Goal: Task Accomplishment & Management: Understand process/instructions

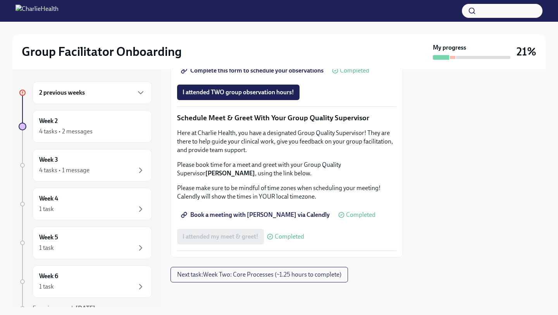
scroll to position [756, 0]
click at [97, 178] on div "Week 3 4 tasks • 1 message" at bounding box center [92, 165] width 119 height 33
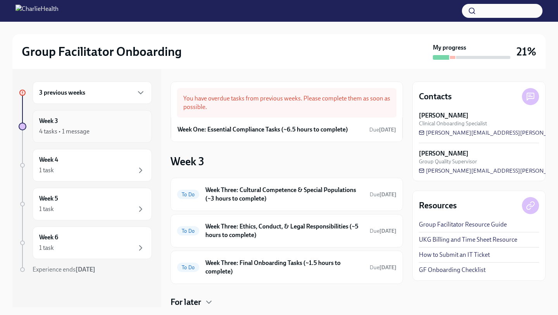
click at [117, 137] on div "Week 3 4 tasks • 1 message" at bounding box center [92, 126] width 119 height 33
click at [79, 170] on div "1 task" at bounding box center [92, 170] width 106 height 9
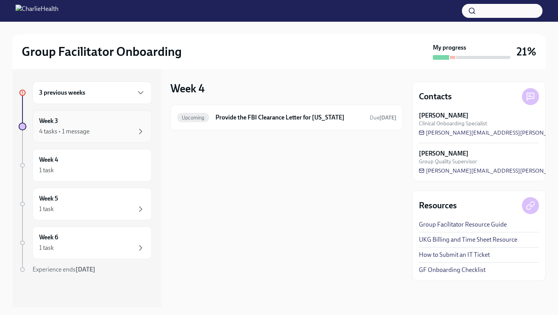
click at [98, 141] on div "Week 3 4 tasks • 1 message" at bounding box center [92, 126] width 119 height 33
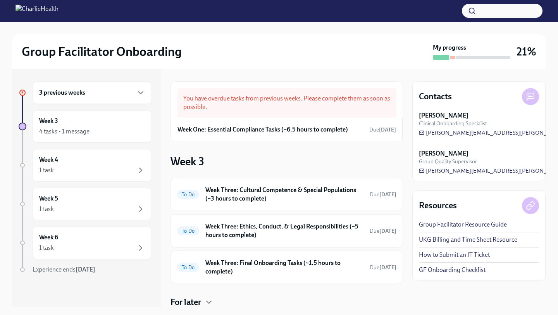
click at [103, 97] on div "3 previous weeks" at bounding box center [92, 92] width 106 height 9
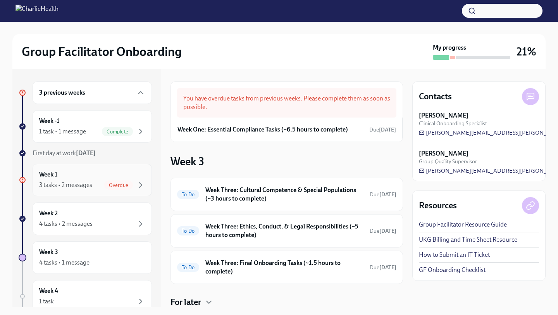
click at [97, 191] on div "Week 1 3 tasks • 2 messages Overdue" at bounding box center [92, 180] width 119 height 33
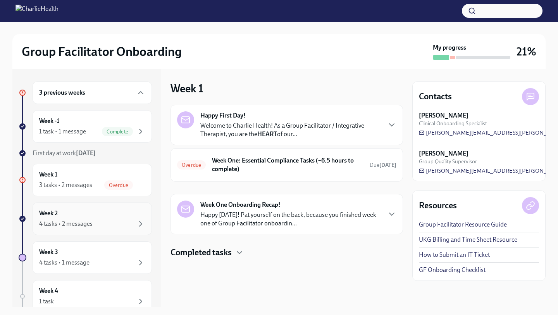
click at [88, 218] on div "Week 2 4 tasks • 2 messages" at bounding box center [92, 218] width 106 height 19
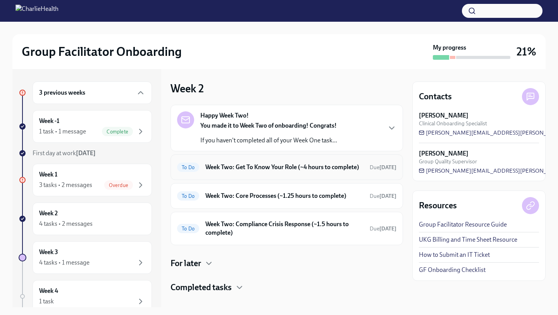
click at [277, 177] on div "To Do Week Two: Get To Know Your Role (~4 hours to complete) Due [DATE]" at bounding box center [287, 167] width 233 height 26
click at [118, 226] on div "4 tasks • 2 messages" at bounding box center [92, 223] width 106 height 9
click at [354, 197] on h6 "Week Two: Core Processes (~1.25 hours to complete)" at bounding box center [284, 196] width 158 height 9
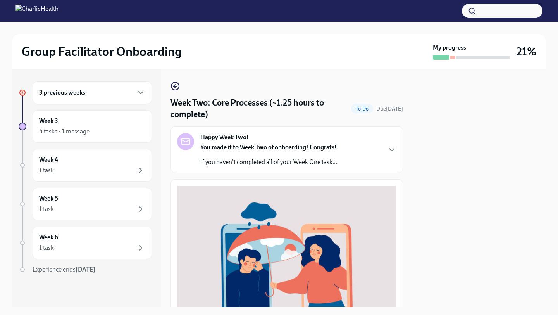
click at [384, 154] on div "Happy Week Two! You made it to Week Two of onboarding! Congrats! If you haven't…" at bounding box center [286, 149] width 219 height 33
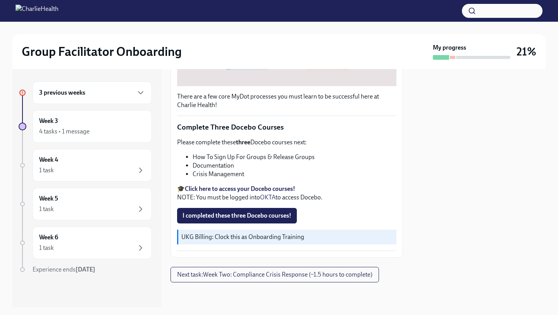
scroll to position [504, 0]
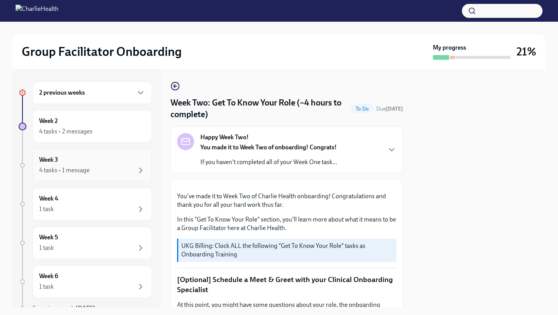
click at [97, 162] on div "Week 3 4 tasks • 1 message" at bounding box center [92, 164] width 106 height 19
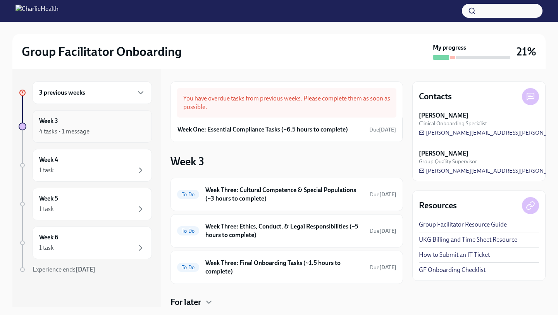
click at [106, 133] on div "4 tasks • 1 message" at bounding box center [92, 131] width 106 height 9
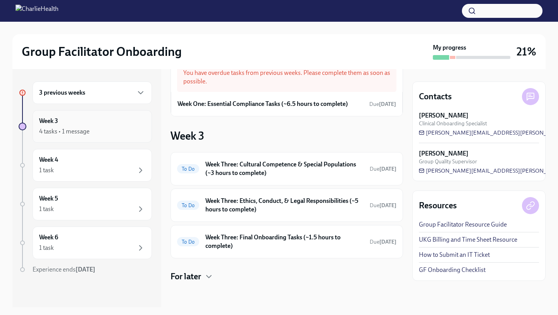
click at [112, 124] on div "Week 3 4 tasks • 1 message" at bounding box center [92, 126] width 106 height 19
click at [138, 166] on icon "button" at bounding box center [140, 170] width 9 height 9
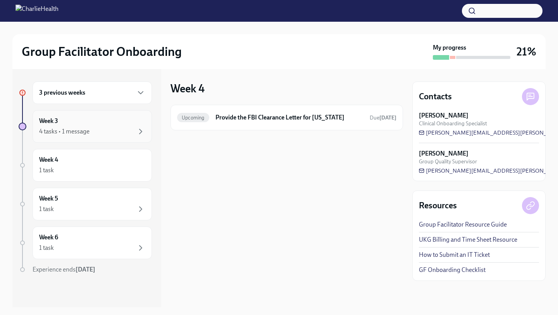
click at [95, 140] on div "Week 3 4 tasks • 1 message" at bounding box center [92, 126] width 119 height 33
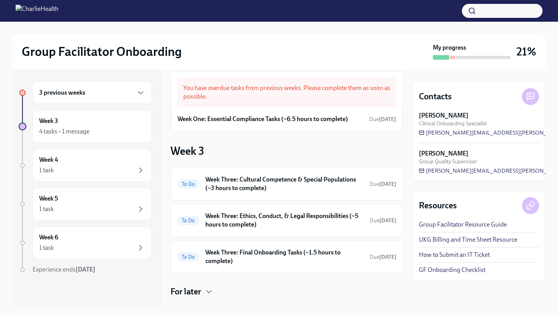
scroll to position [26, 0]
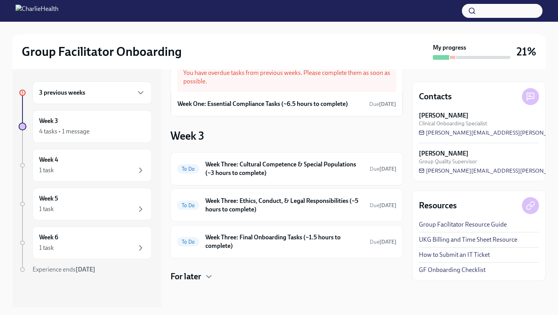
click at [135, 99] on div "3 previous weeks" at bounding box center [92, 92] width 119 height 22
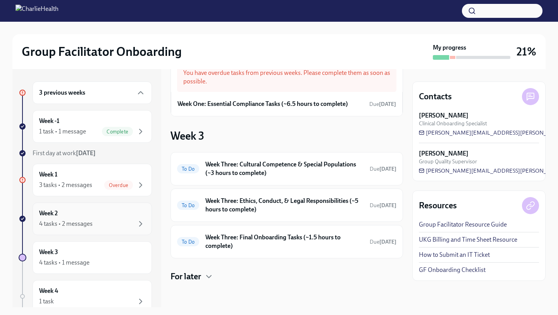
click at [93, 222] on div "4 tasks • 2 messages" at bounding box center [92, 223] width 106 height 9
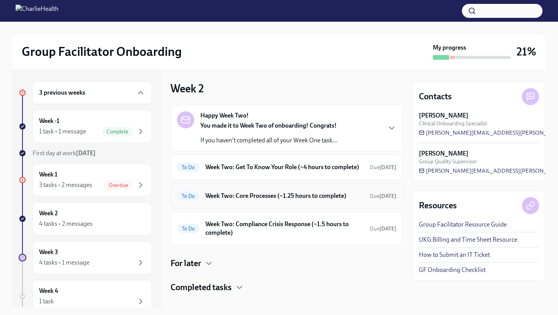
scroll to position [11, 0]
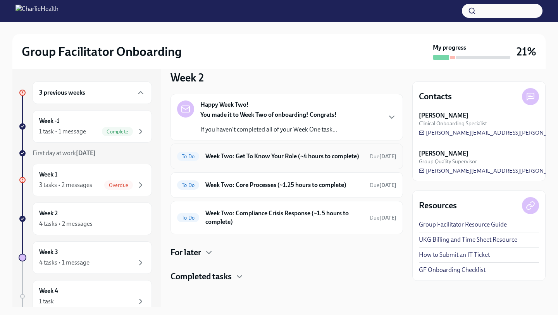
click at [271, 155] on h6 "Week Two: Get To Know Your Role (~4 hours to complete)" at bounding box center [284, 156] width 158 height 9
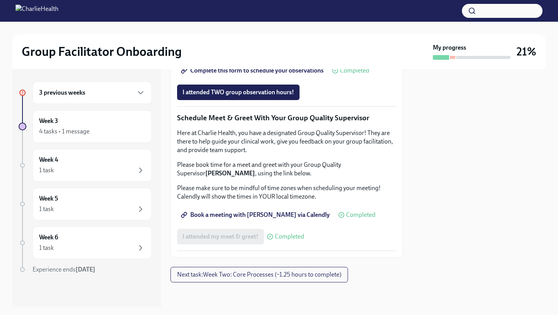
scroll to position [659, 0]
click at [245, 53] on span "Group Observation Instructions" at bounding box center [229, 49] width 93 height 8
